Goal: Transaction & Acquisition: Purchase product/service

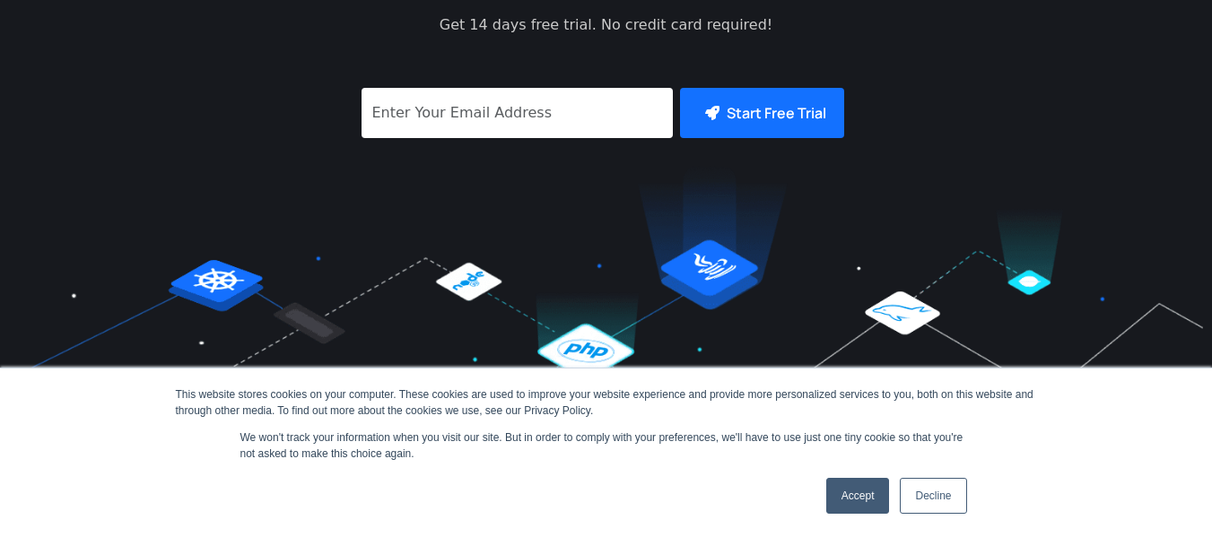
click at [935, 498] on link "Decline" at bounding box center [933, 496] width 66 height 36
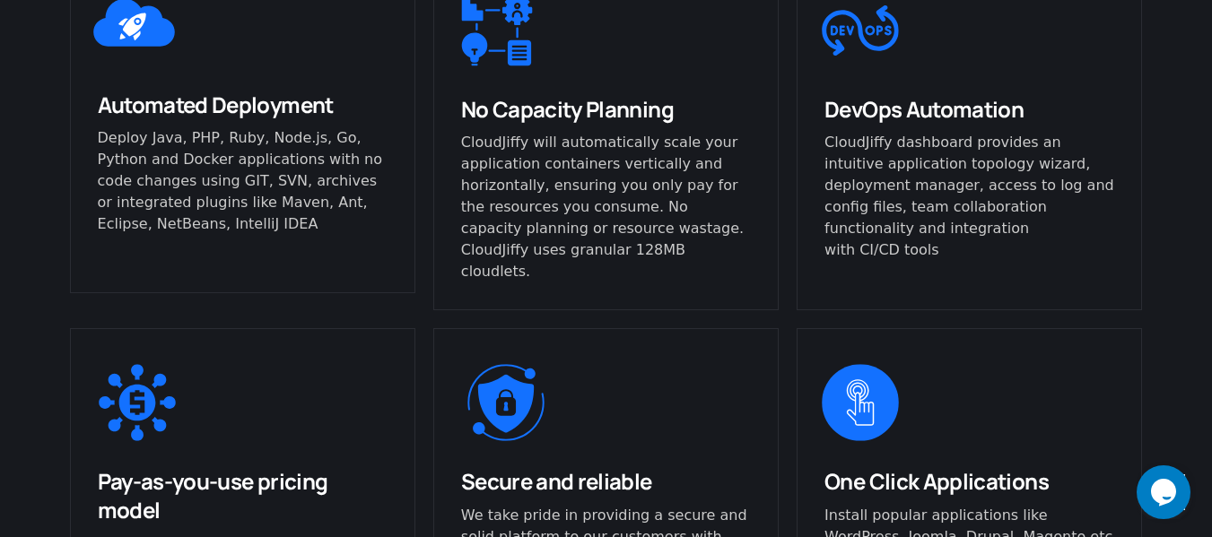
scroll to position [1435, 0]
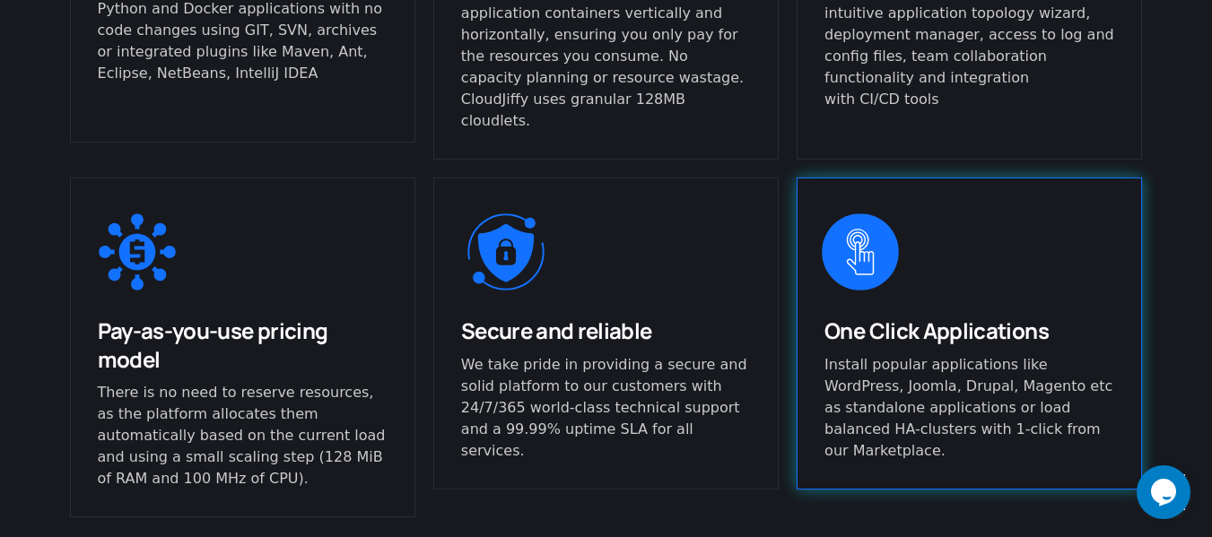
click at [860, 230] on icon at bounding box center [860, 253] width 27 height 47
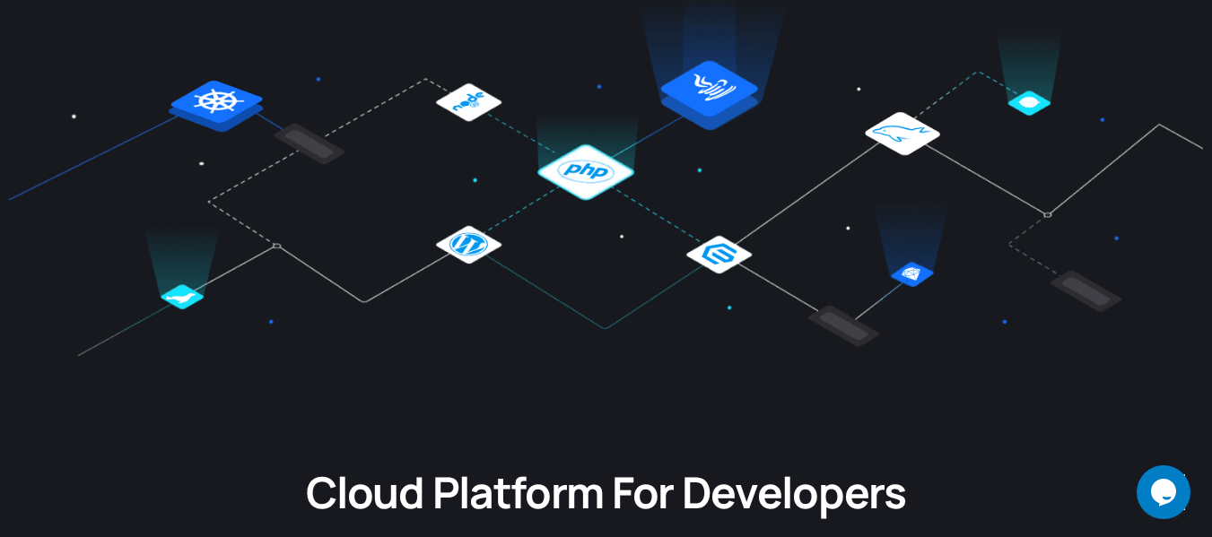
scroll to position [0, 0]
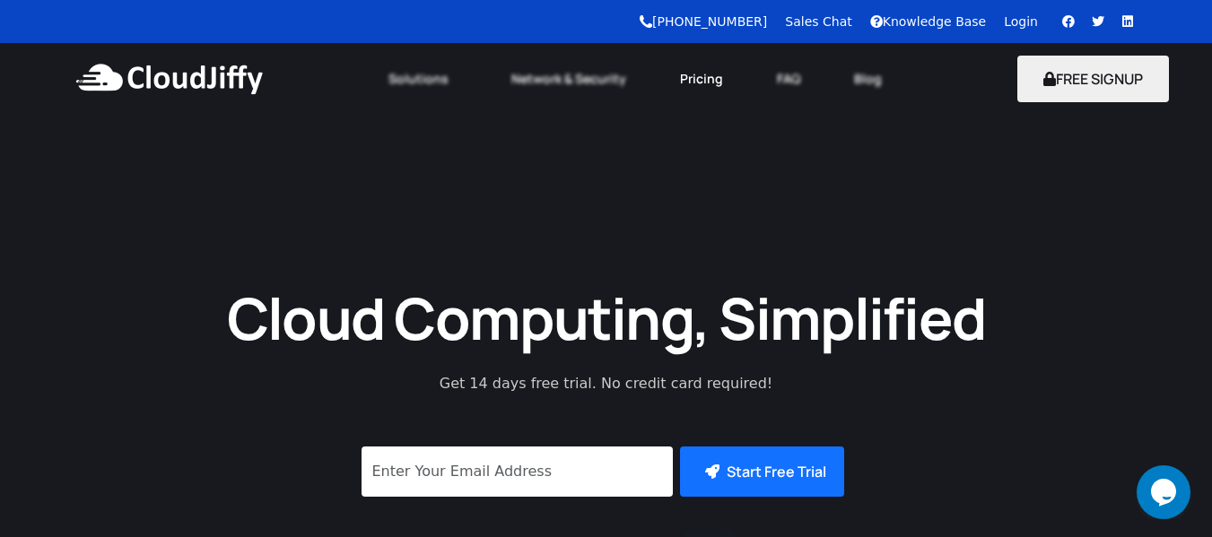
click at [708, 78] on link "Pricing" at bounding box center [701, 78] width 97 height 39
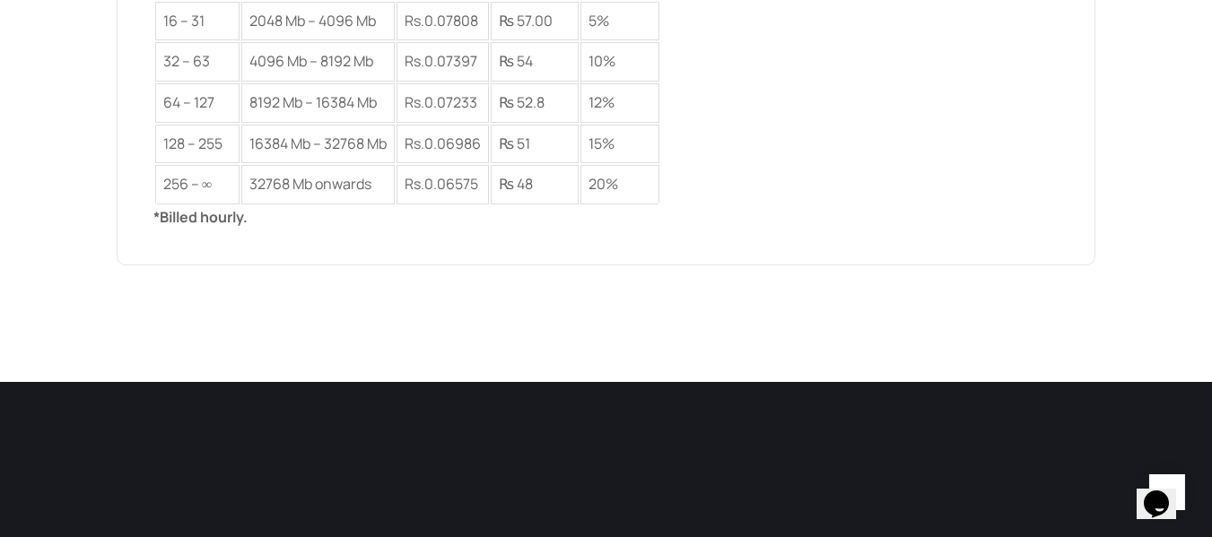
scroll to position [2870, 0]
